Goal: Task Accomplishment & Management: Use online tool/utility

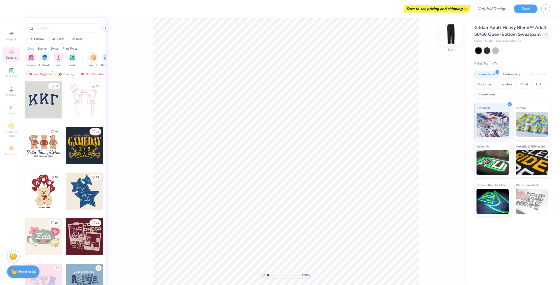
click at [449, 38] on img at bounding box center [451, 34] width 20 height 20
click at [9, 91] on icon at bounding box center [11, 89] width 6 height 6
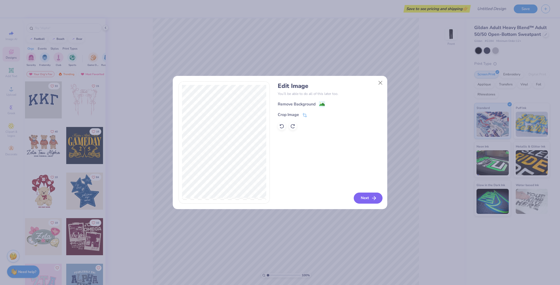
click at [368, 198] on button "Next" at bounding box center [368, 197] width 29 height 11
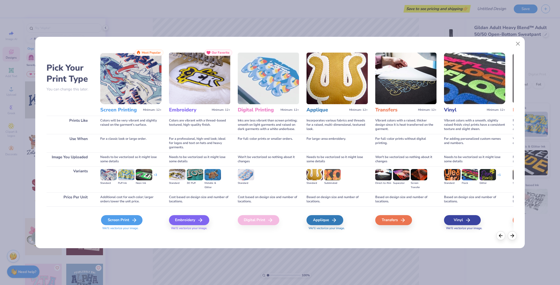
click at [132, 219] on icon at bounding box center [134, 220] width 6 height 6
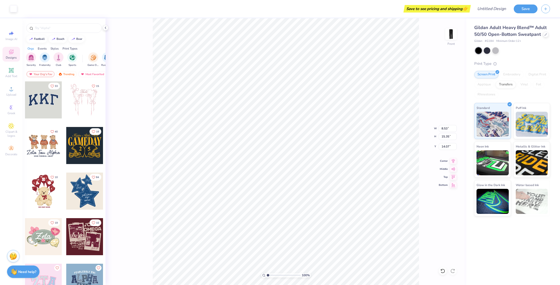
type input "6.39"
type input "11.51"
type input "27.03"
click at [451, 34] on img at bounding box center [451, 34] width 20 height 20
type input "26.27"
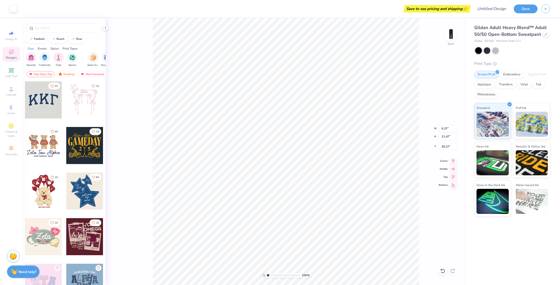
type input "8.25"
type input "14.86"
type input "23.93"
click at [452, 35] on img at bounding box center [451, 34] width 20 height 20
type input "25.35"
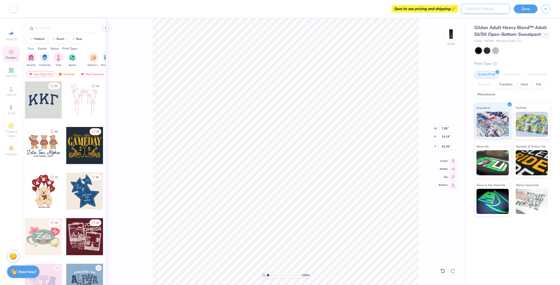
click at [491, 10] on input "Design Title" at bounding box center [485, 9] width 49 height 10
click at [450, 10] on div "Save to see pricing and shipping 👉" at bounding box center [437, 9] width 65 height 8
click at [519, 11] on button "Save" at bounding box center [526, 8] width 24 height 9
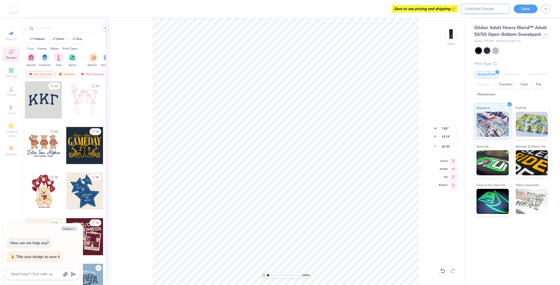
type textarea "x"
click at [498, 10] on input "Design Title" at bounding box center [485, 9] width 49 height 10
type input "h"
type textarea "x"
type input "he"
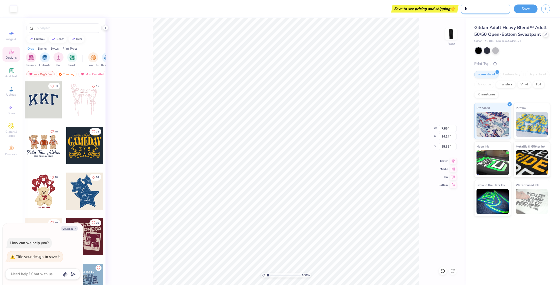
type textarea "x"
type input "hel"
type textarea "x"
type input "help"
type textarea "x"
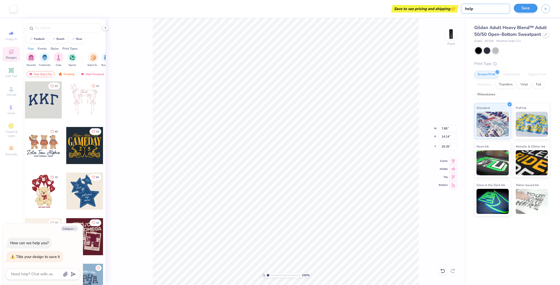
type input "help"
click at [529, 7] on button "Save" at bounding box center [526, 8] width 24 height 9
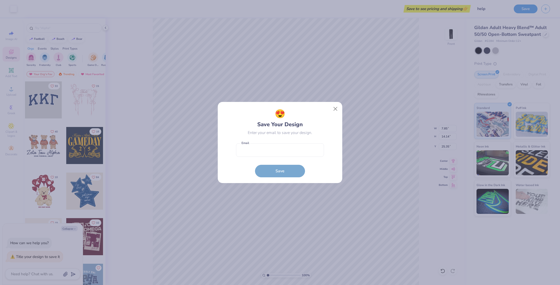
click at [372, 186] on div "😍 Save Your Design Enter your email to save your design. Email is a required fi…" at bounding box center [280, 142] width 560 height 285
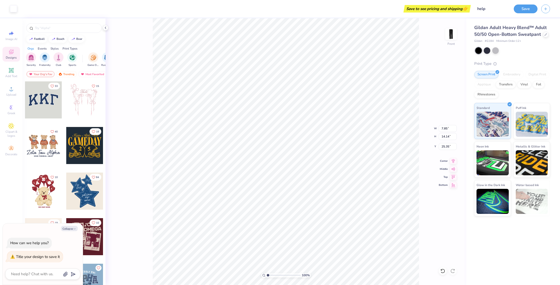
type textarea "x"
type input "26.83"
click at [495, 53] on div at bounding box center [496, 50] width 7 height 7
click at [488, 52] on div at bounding box center [487, 50] width 7 height 7
click at [480, 52] on div at bounding box center [479, 50] width 7 height 7
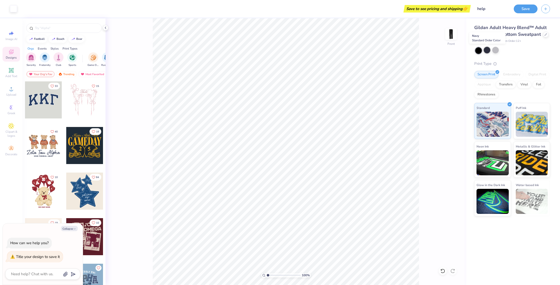
click at [489, 52] on div at bounding box center [487, 50] width 7 height 7
click at [480, 53] on div at bounding box center [479, 50] width 7 height 7
click at [488, 51] on div at bounding box center [487, 50] width 7 height 7
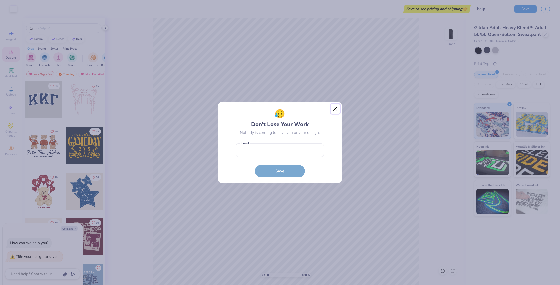
click at [334, 109] on button "Close" at bounding box center [336, 109] width 10 height 10
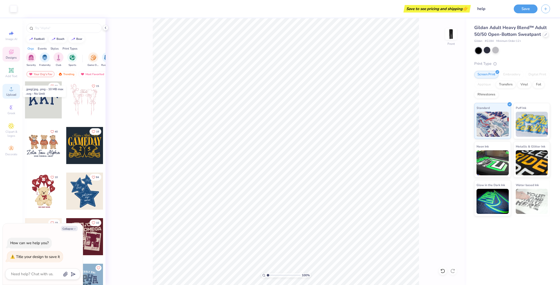
click at [11, 95] on span "Upload" at bounding box center [11, 95] width 10 height 4
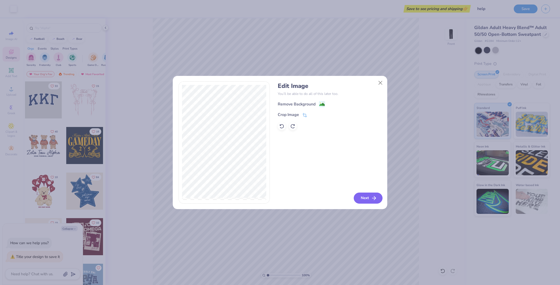
click at [361, 199] on button "Next" at bounding box center [368, 197] width 29 height 11
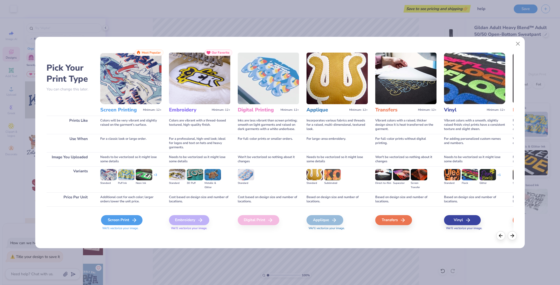
click at [127, 223] on div "Screen Print" at bounding box center [122, 220] width 42 height 10
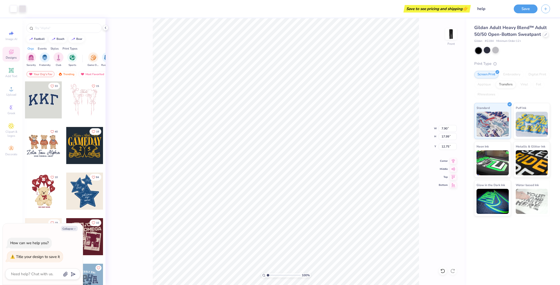
type textarea "x"
type input "23.69"
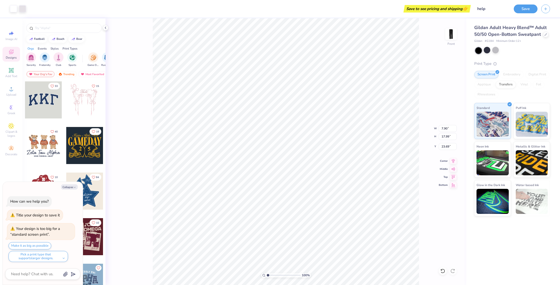
type textarea "x"
type input "23.58"
type textarea "x"
type input "23.83"
type textarea "x"
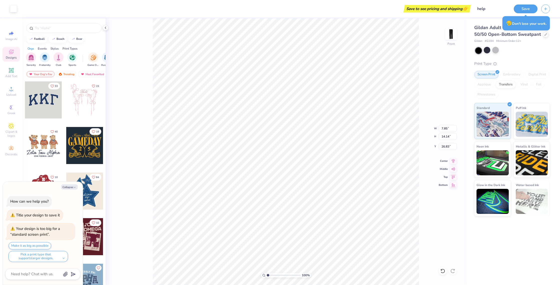
type input "7.42"
type input "13.36"
type input "27.61"
type textarea "x"
type input "10.47"
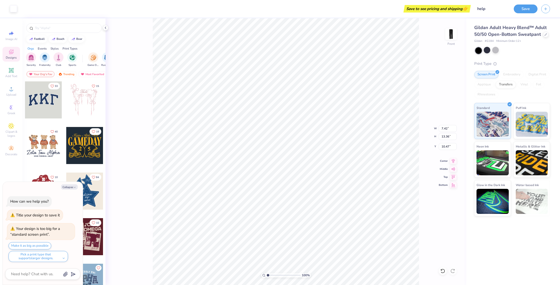
type textarea "x"
type input "7.90"
type input "17.99"
type input "23.83"
type textarea "x"
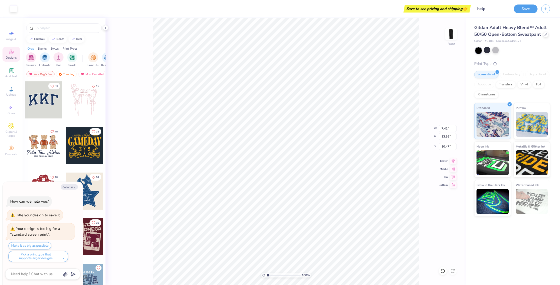
type input "28.08"
type textarea "x"
type input "27.99"
type textarea "x"
type input "8.13"
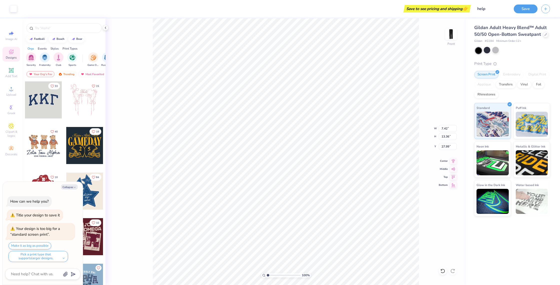
type input "14.63"
type input "26.72"
type textarea "x"
type input "26.79"
type textarea "x"
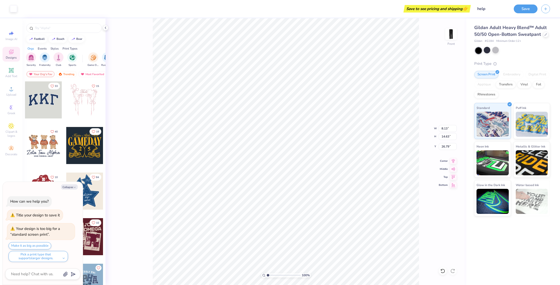
type input "26.82"
type textarea "x"
type input "26.68"
type textarea "x"
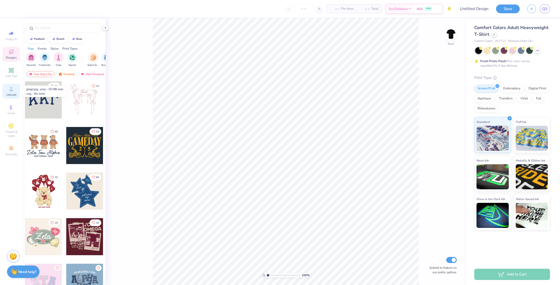
click at [13, 92] on div "Upload" at bounding box center [12, 91] width 18 height 15
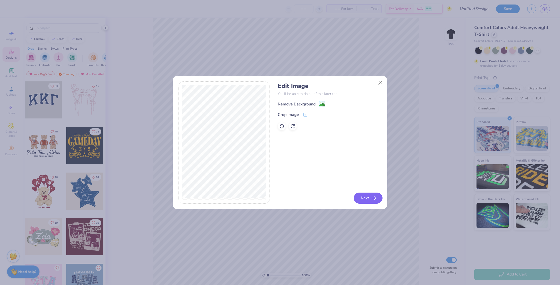
click at [364, 199] on button "Next" at bounding box center [368, 197] width 29 height 11
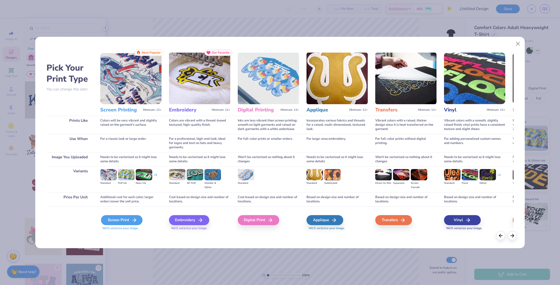
click at [120, 222] on div "Screen Print" at bounding box center [122, 220] width 42 height 10
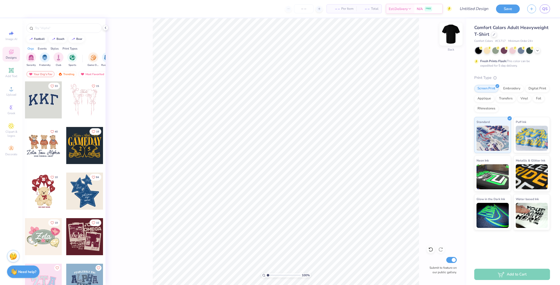
click at [454, 34] on img at bounding box center [451, 34] width 20 height 20
type input "6.79"
type input "11.84"
type input "8.78"
type input "4.97"
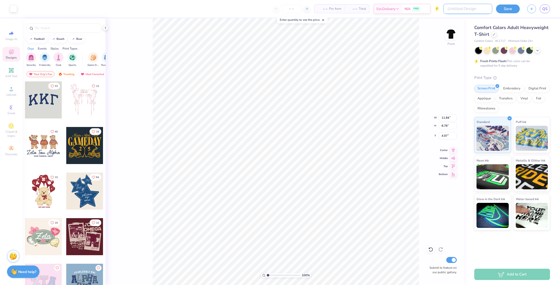
click at [464, 12] on input "Design Title" at bounding box center [468, 9] width 49 height 10
type input "NBRHD Shirt"
click at [294, 9] on input "number" at bounding box center [304, 8] width 20 height 9
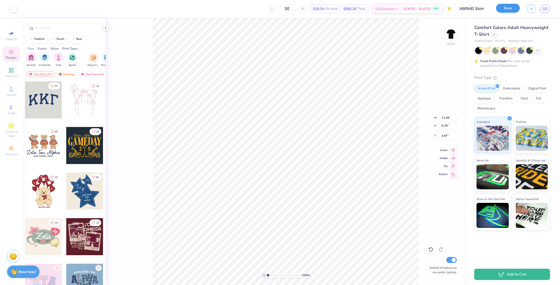
type input "30"
click at [509, 10] on button "Save" at bounding box center [508, 8] width 24 height 9
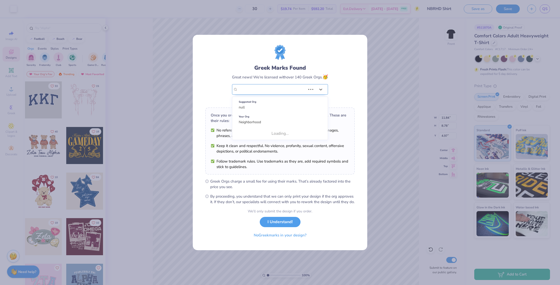
click at [282, 87] on div "Neighborhood" at bounding box center [271, 89] width 69 height 10
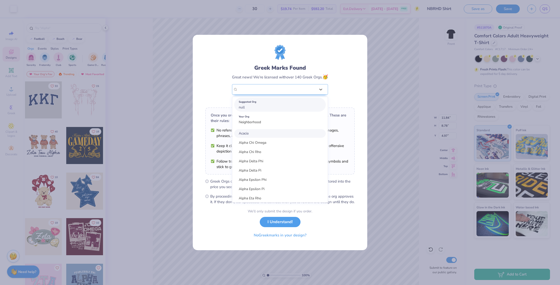
click at [251, 104] on div "Suggested Org null" at bounding box center [280, 105] width 92 height 14
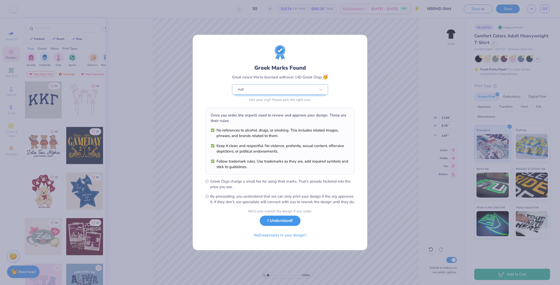
click at [277, 224] on button "I Understand!" at bounding box center [280, 220] width 41 height 10
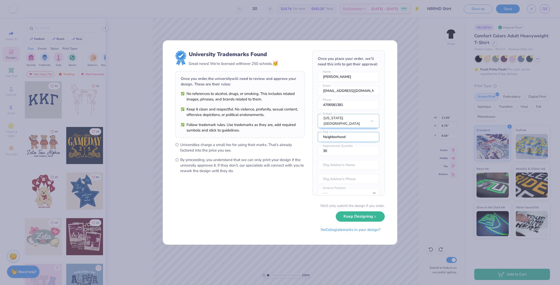
click at [354, 140] on input "Neighborhood" at bounding box center [349, 137] width 62 height 10
click at [349, 230] on button "No Collegiate marks in your design?" at bounding box center [351, 228] width 68 height 10
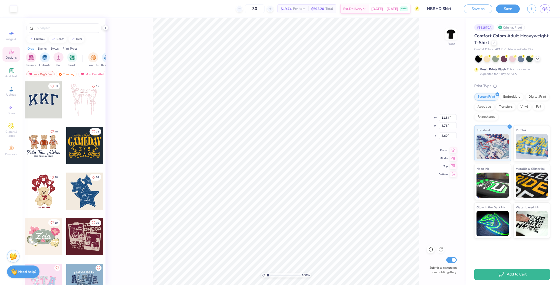
type input "7.03"
click at [507, 12] on button "Save" at bounding box center [508, 8] width 24 height 9
click at [546, 10] on span "QS" at bounding box center [545, 9] width 5 height 6
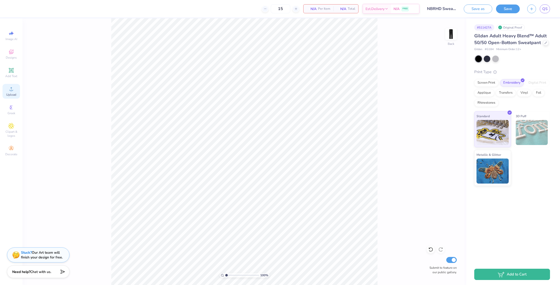
click at [7, 91] on div "Upload" at bounding box center [12, 91] width 18 height 15
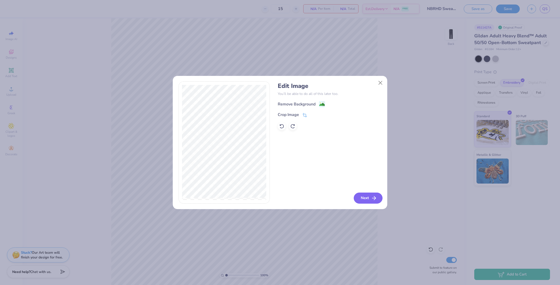
click at [362, 196] on button "Next" at bounding box center [368, 197] width 29 height 11
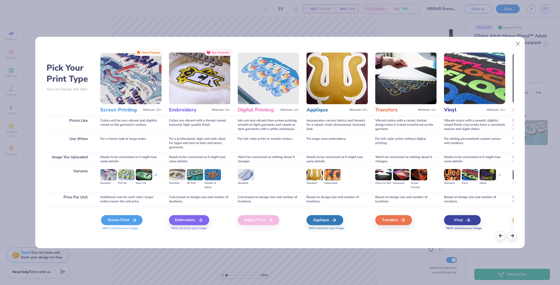
click at [124, 221] on div "Screen Print" at bounding box center [122, 220] width 42 height 10
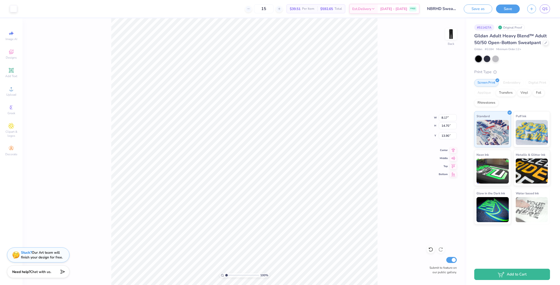
type input "24.82"
type input "8.14"
type input "14.66"
type input "24.42"
click at [503, 10] on button "Save" at bounding box center [508, 9] width 24 height 9
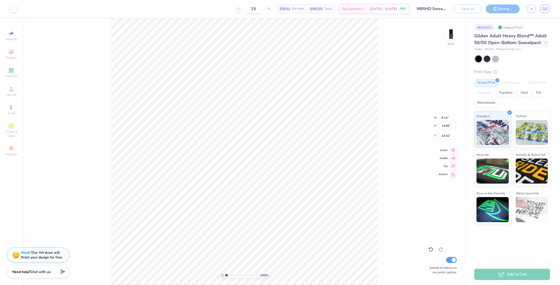
click at [263, 10] on input "15" at bounding box center [254, 8] width 20 height 9
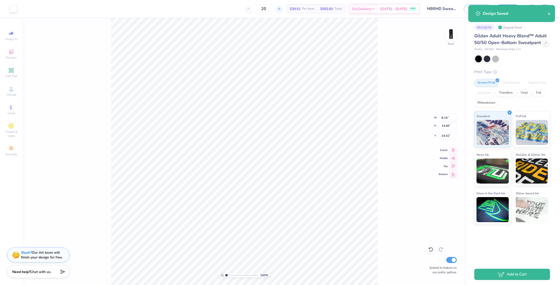
type input "20"
click at [402, 38] on div "100 % Back W 8.14 8.14 " H 14.66 14.66 " Y 24.42 24.42 " Center Middle Top Bott…" at bounding box center [245, 151] width 444 height 266
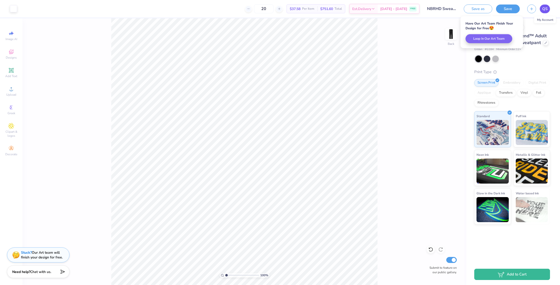
click at [548, 12] on link "QS" at bounding box center [545, 9] width 10 height 9
